Goal: Task Accomplishment & Management: Use online tool/utility

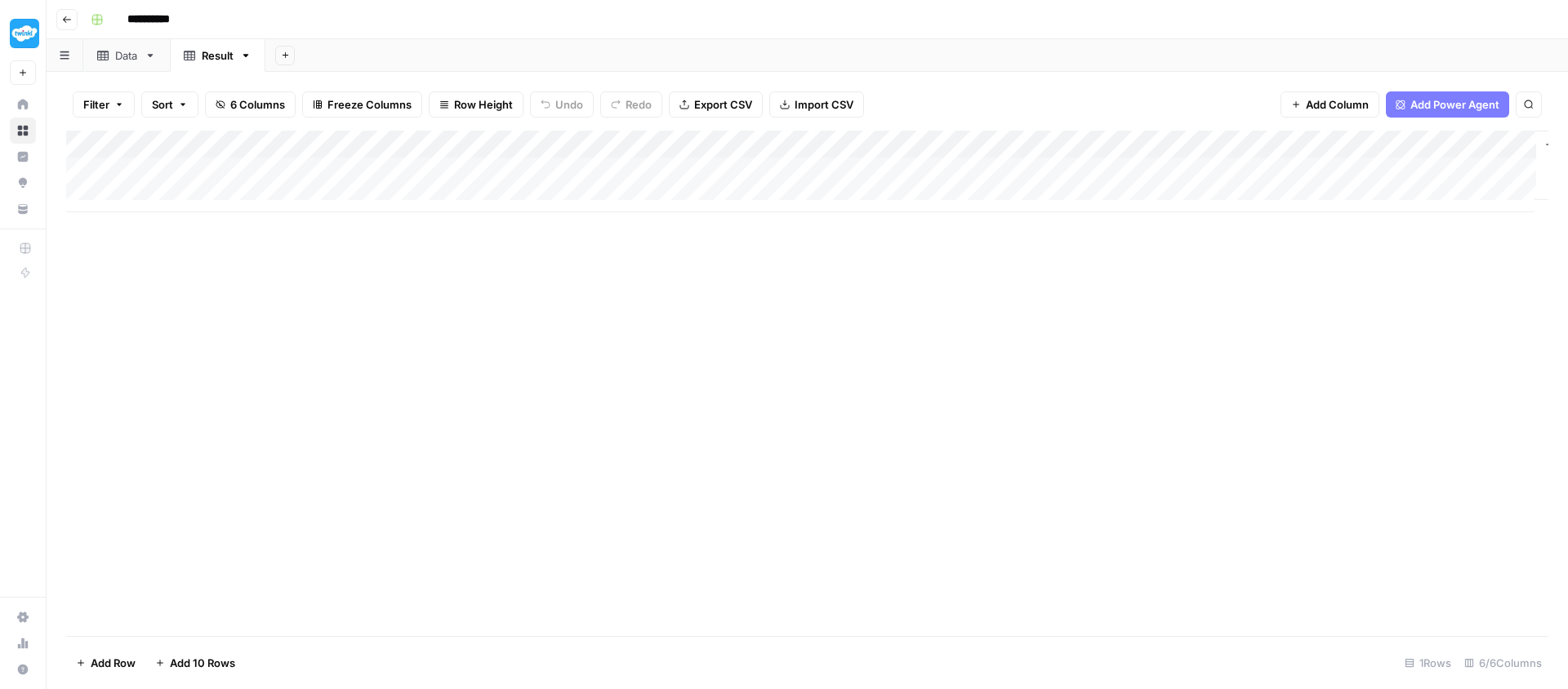
click at [661, 364] on div "Add Column" at bounding box center [807, 383] width 1482 height 505
